Goal: Information Seeking & Learning: Learn about a topic

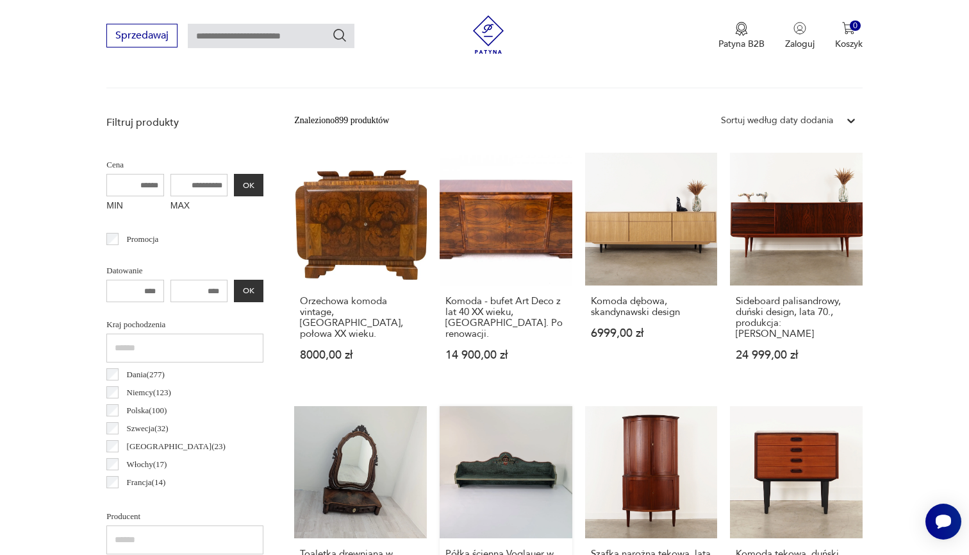
scroll to position [423, 0]
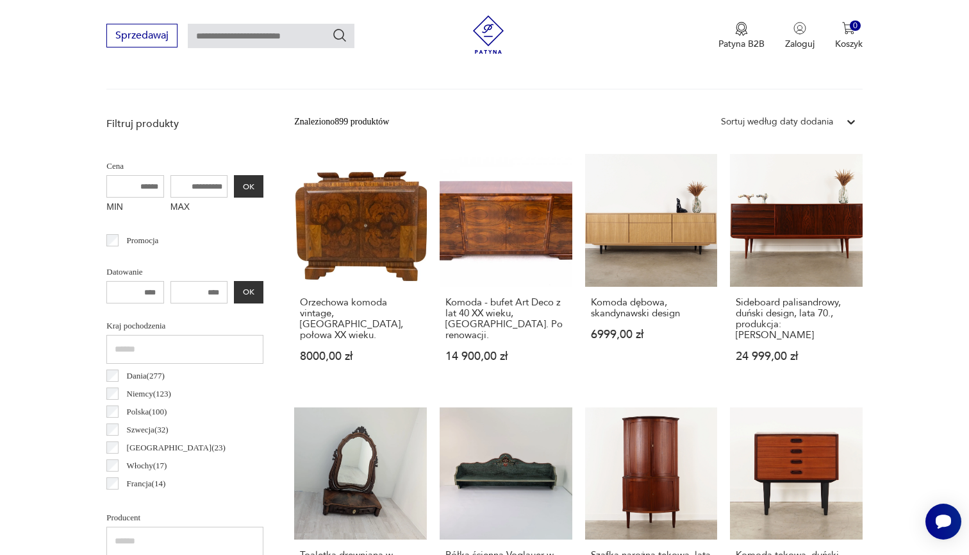
click at [781, 125] on div "Sortuj według daty dodania" at bounding box center [777, 122] width 112 height 14
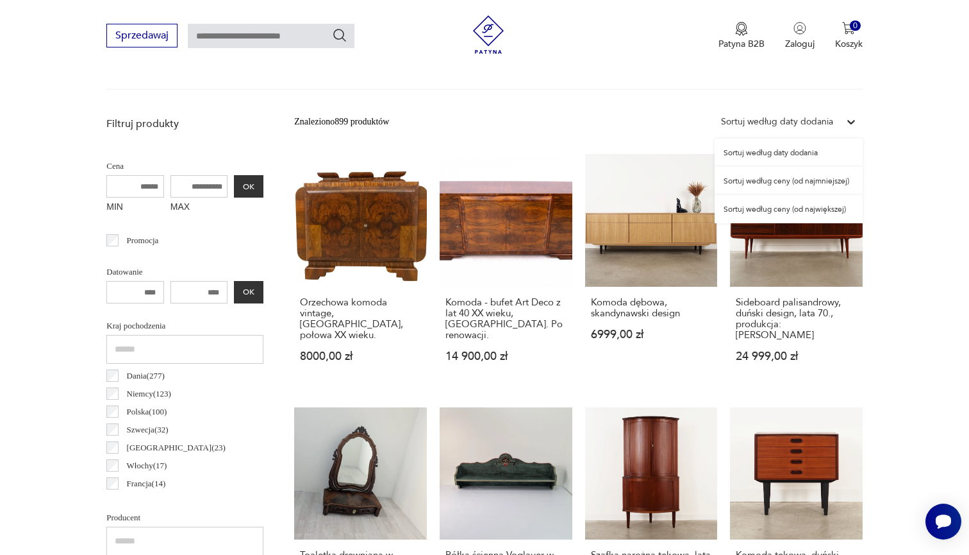
click at [775, 206] on div "Sortuj według ceny (od największej)" at bounding box center [789, 209] width 148 height 28
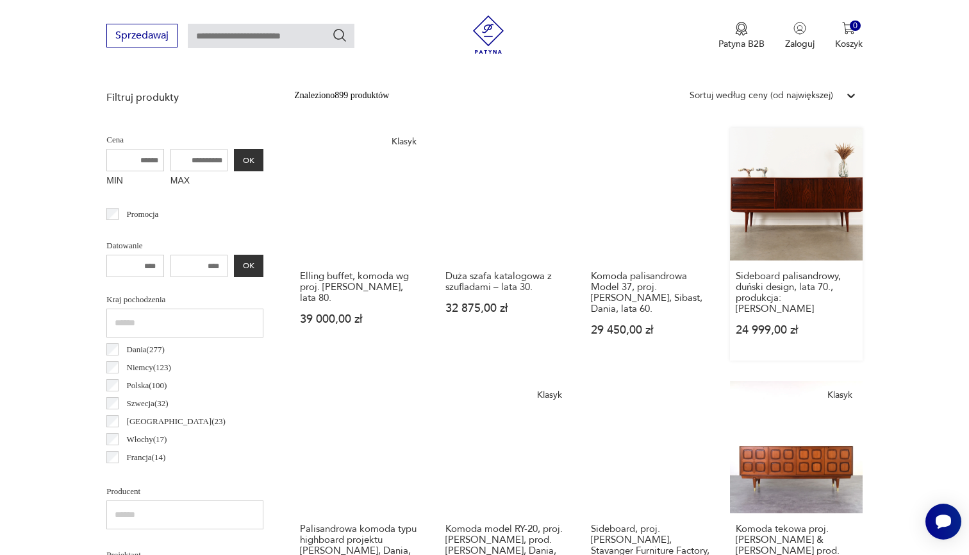
scroll to position [447, 0]
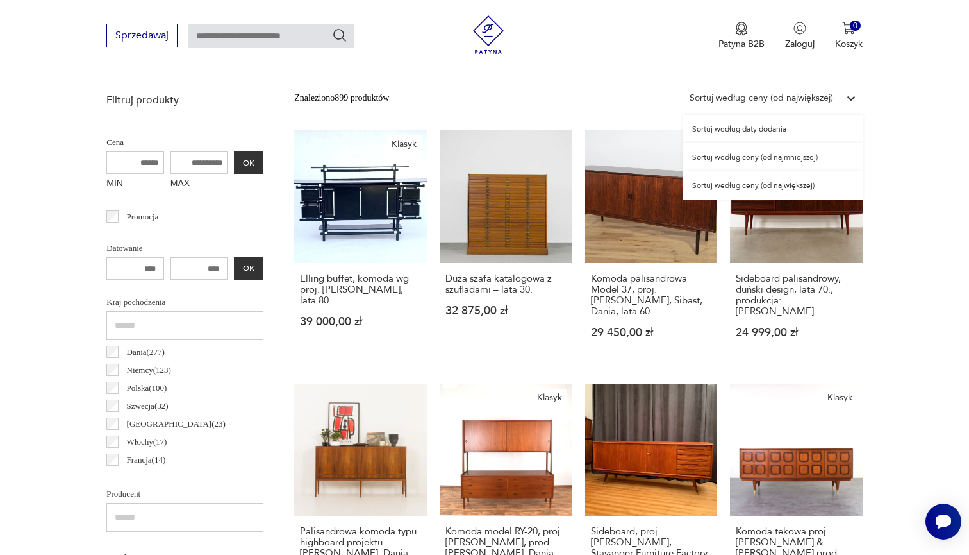
click at [750, 97] on div "Sortuj według ceny (od największej)" at bounding box center [762, 98] width 144 height 14
click at [757, 155] on div "Sortuj według ceny (od najmniejszej)" at bounding box center [774, 157] width 180 height 28
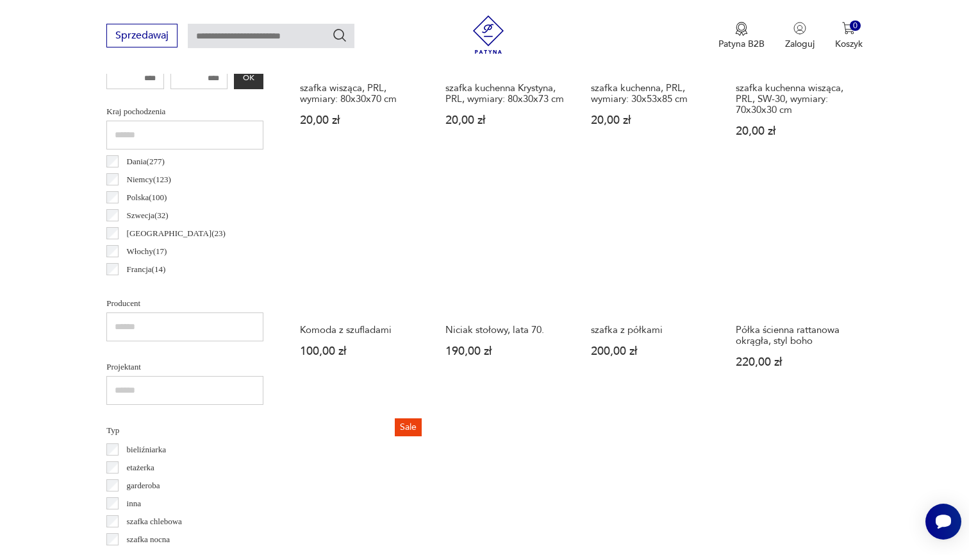
scroll to position [626, 0]
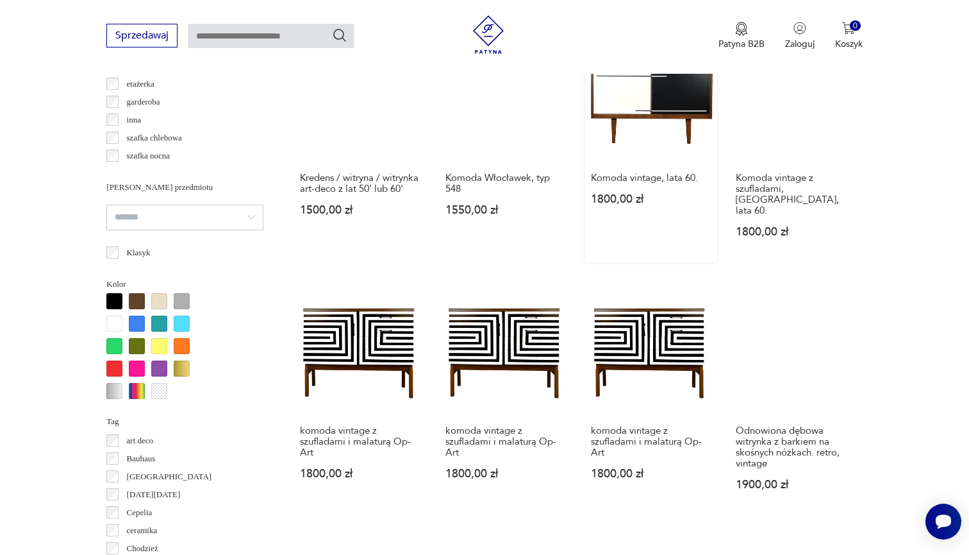
scroll to position [1204, 0]
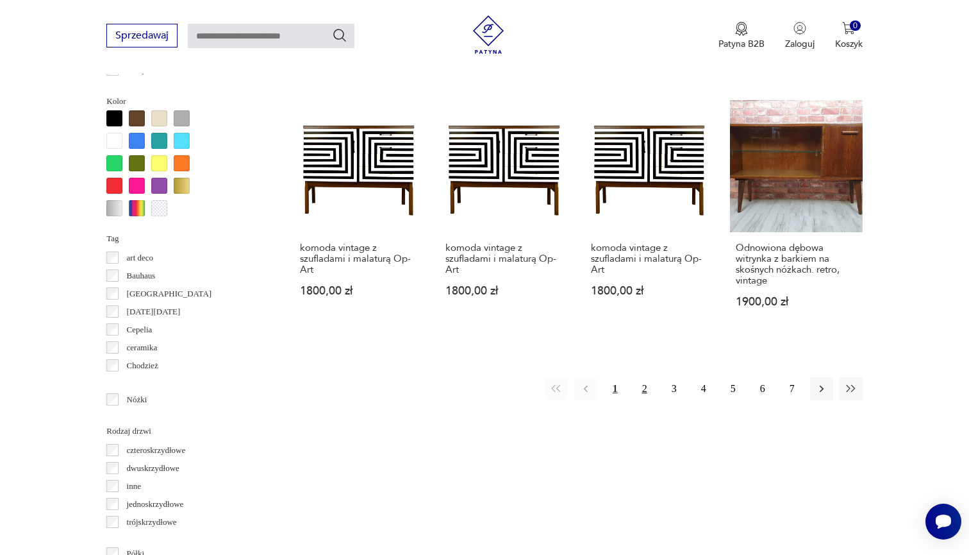
click at [650, 392] on button "2" at bounding box center [645, 388] width 23 height 23
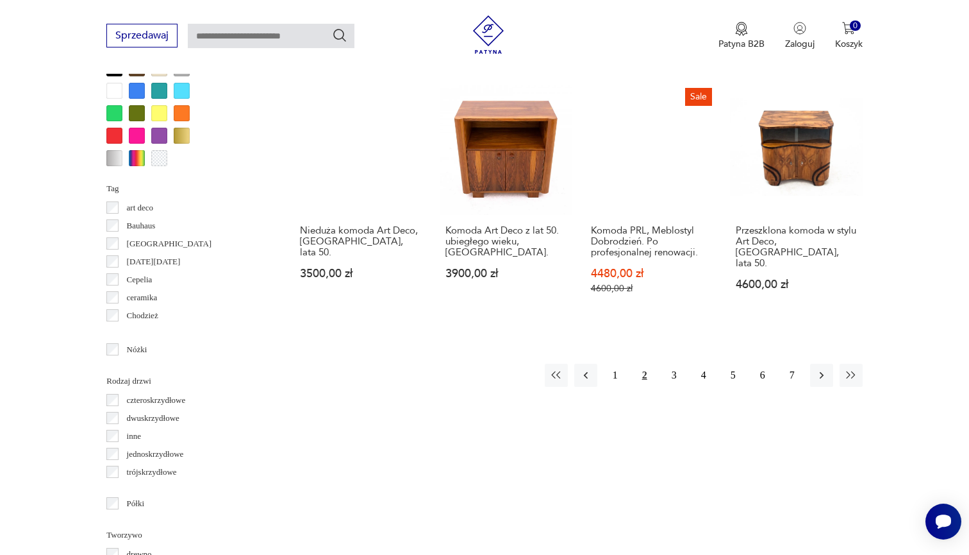
scroll to position [1252, 0]
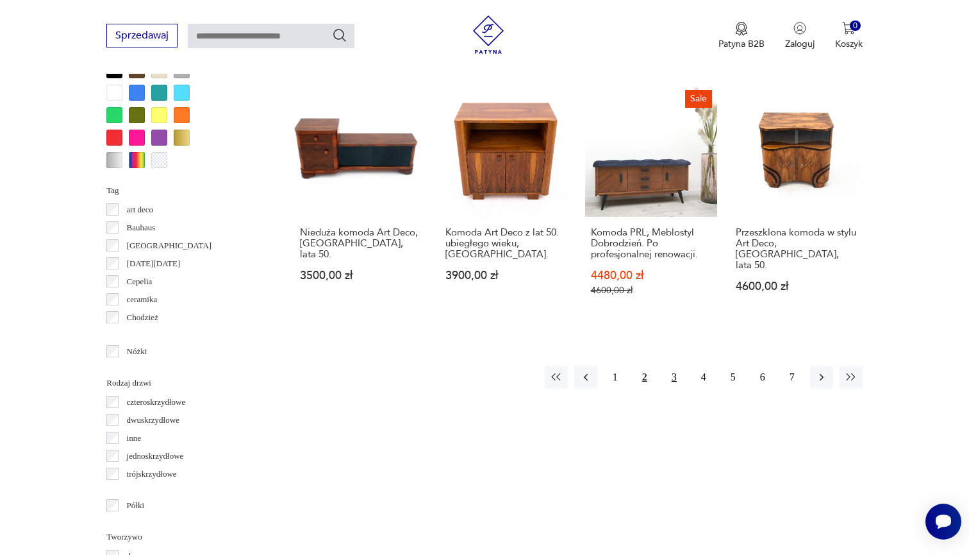
click at [676, 381] on button "3" at bounding box center [674, 376] width 23 height 23
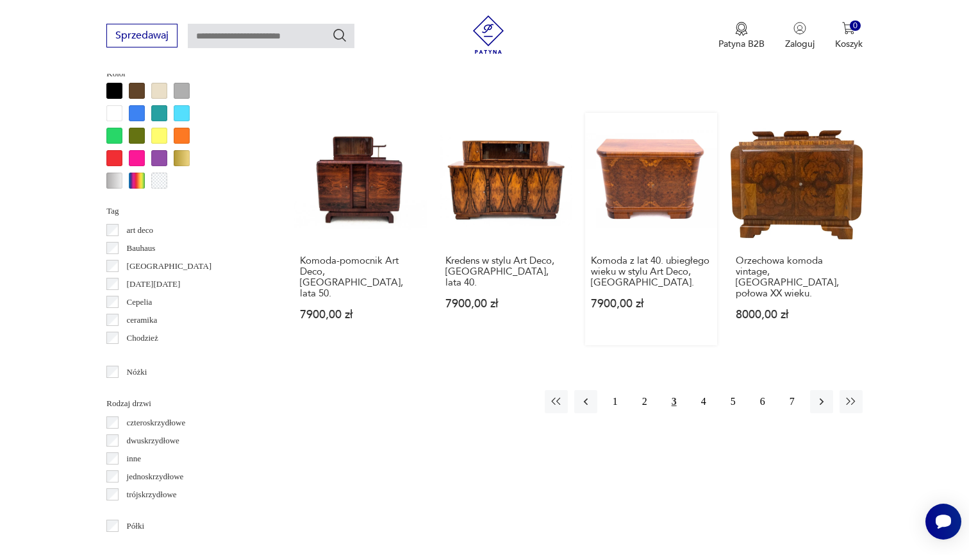
scroll to position [1232, 0]
click at [620, 410] on button "1" at bounding box center [615, 400] width 23 height 23
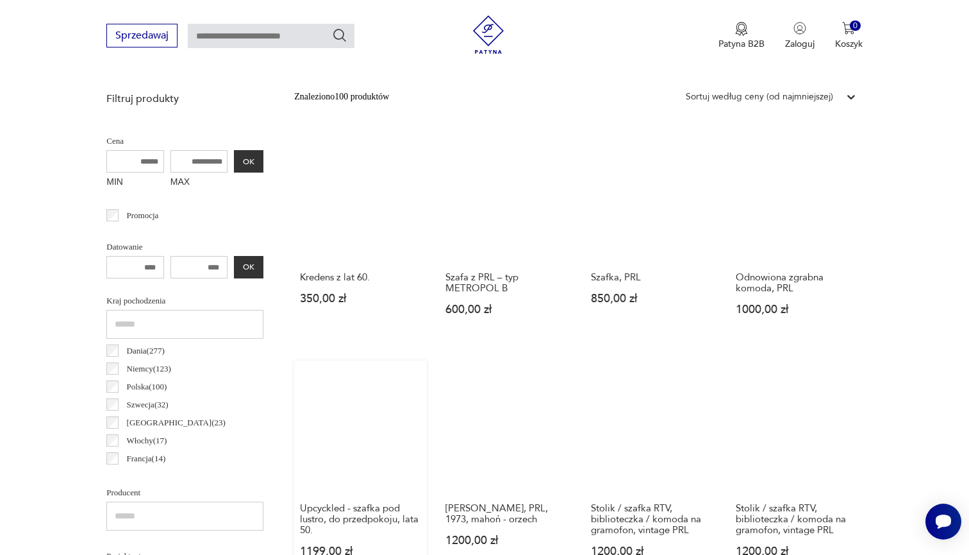
scroll to position [446, 0]
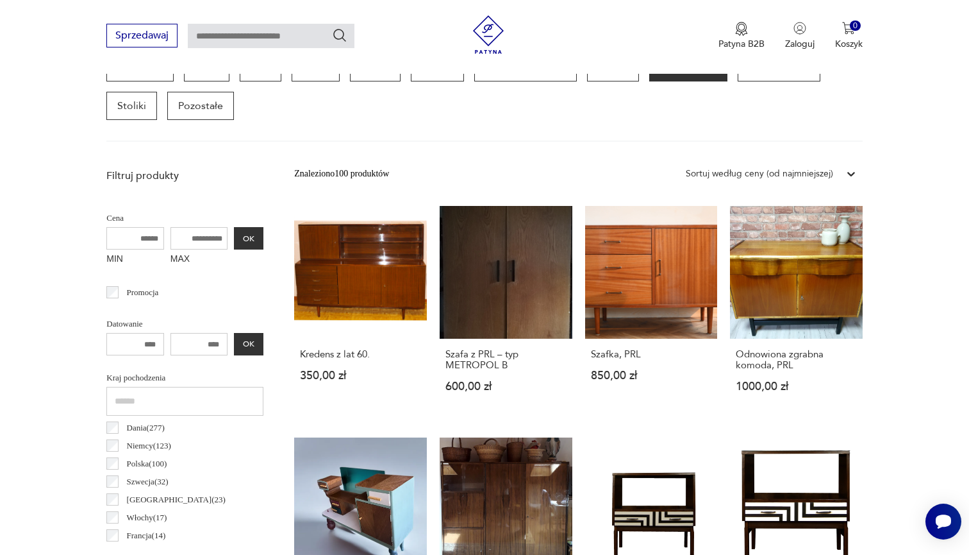
scroll to position [341, 0]
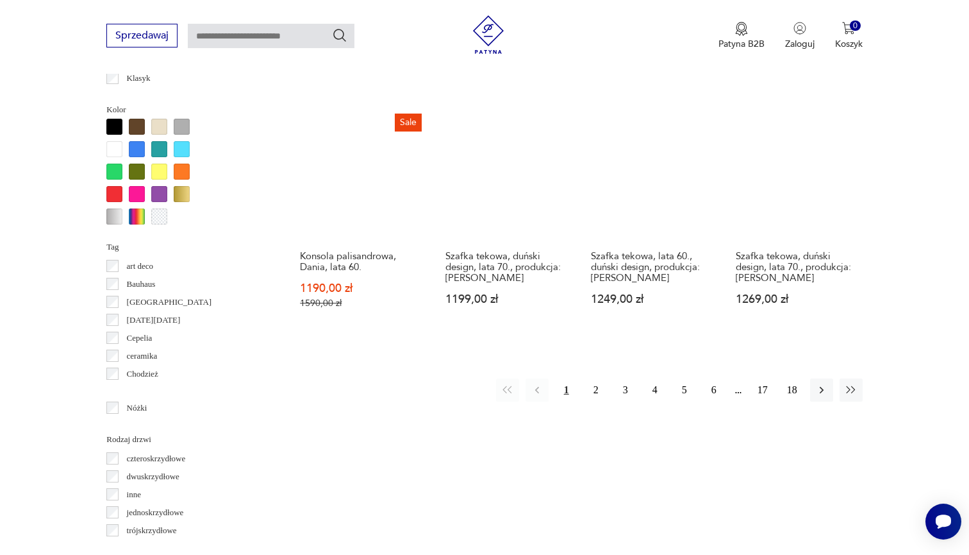
scroll to position [1186, 0]
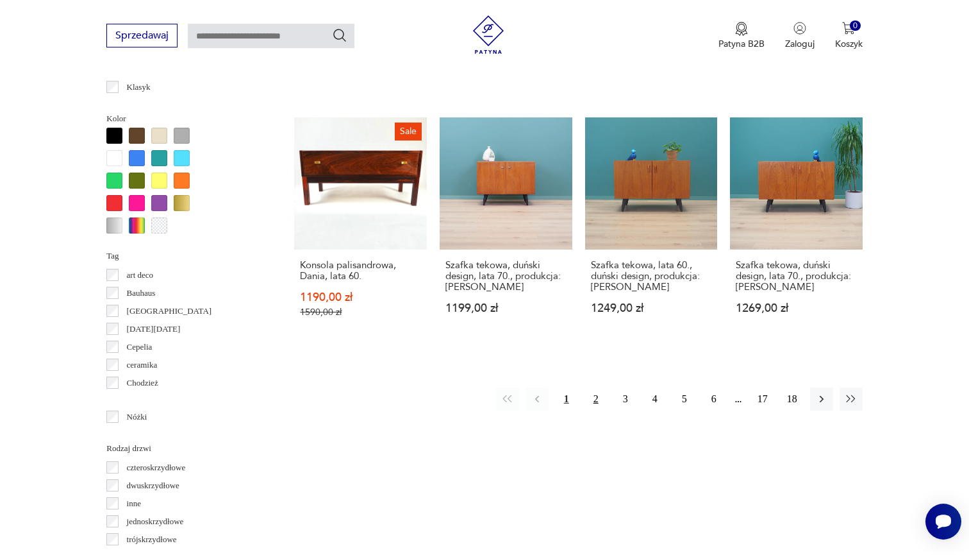
click at [589, 410] on button "2" at bounding box center [596, 398] width 23 height 23
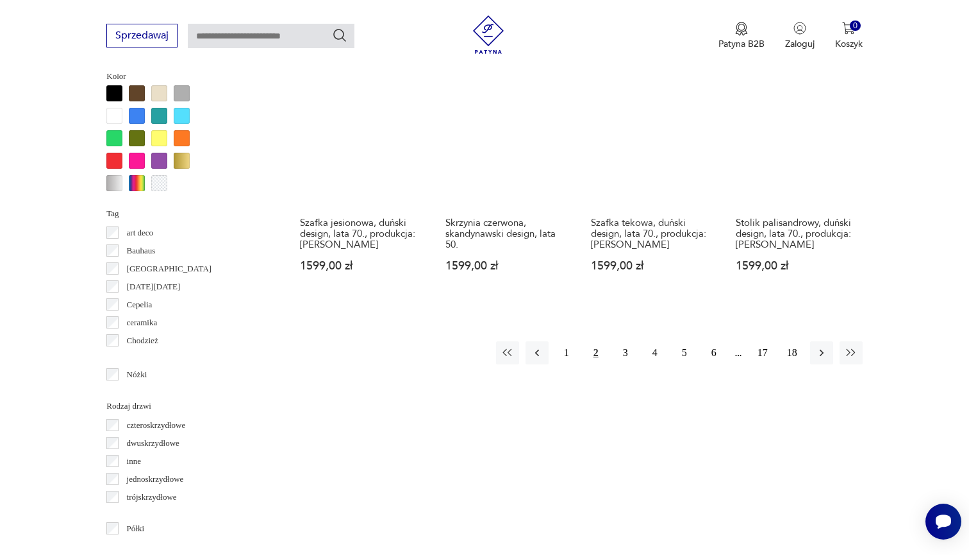
scroll to position [1225, 0]
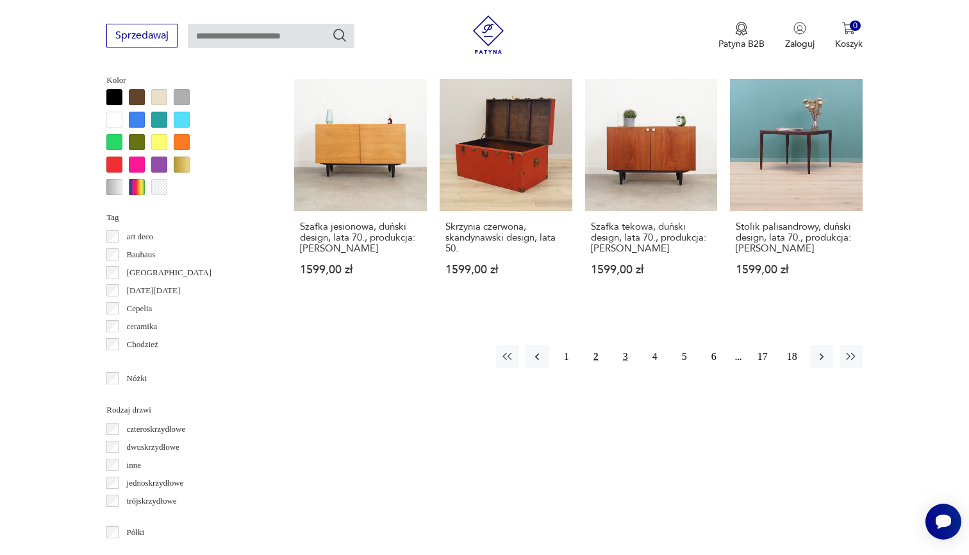
click at [623, 368] on button "3" at bounding box center [625, 356] width 23 height 23
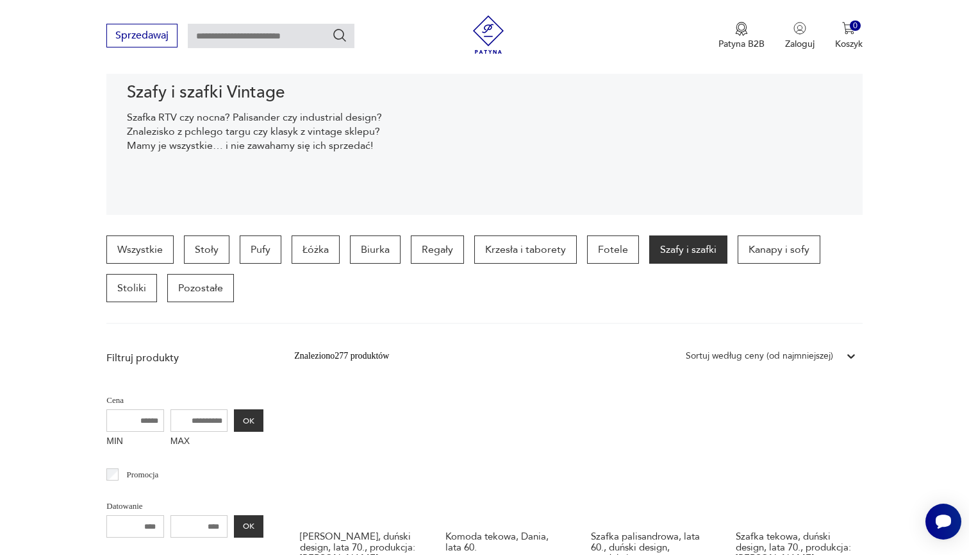
scroll to position [187, 0]
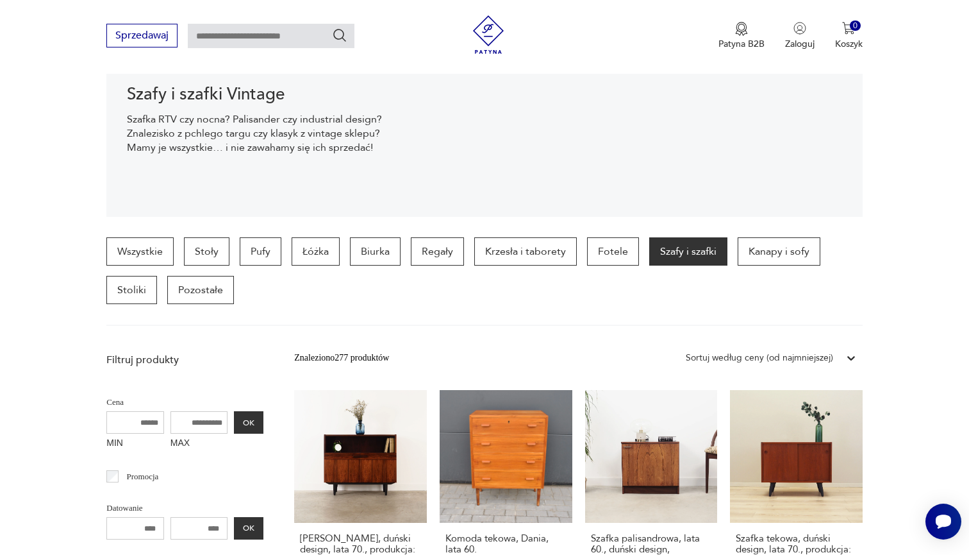
click at [267, 43] on input "text" at bounding box center [271, 36] width 167 height 24
type input "******"
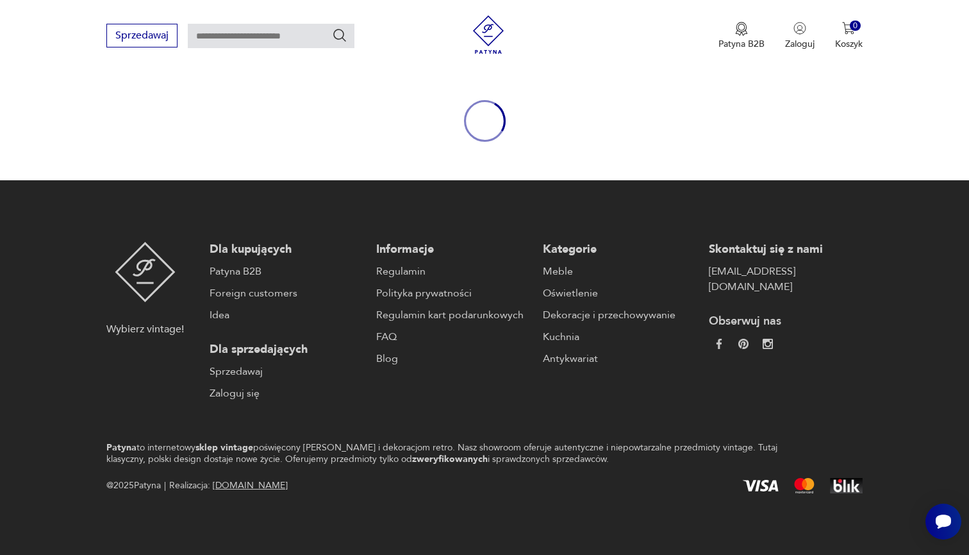
type input "******"
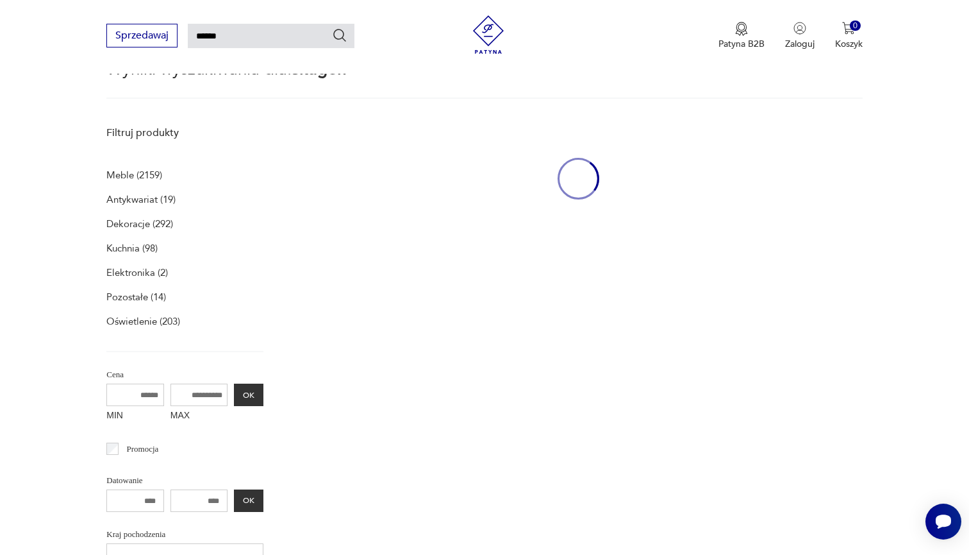
scroll to position [128, 0]
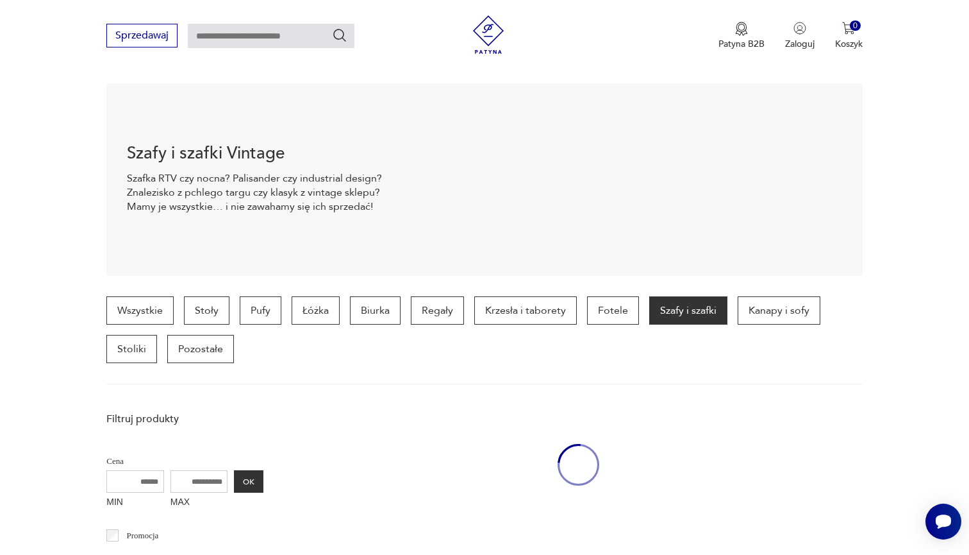
scroll to position [187, 0]
